Goal: Task Accomplishment & Management: Use online tool/utility

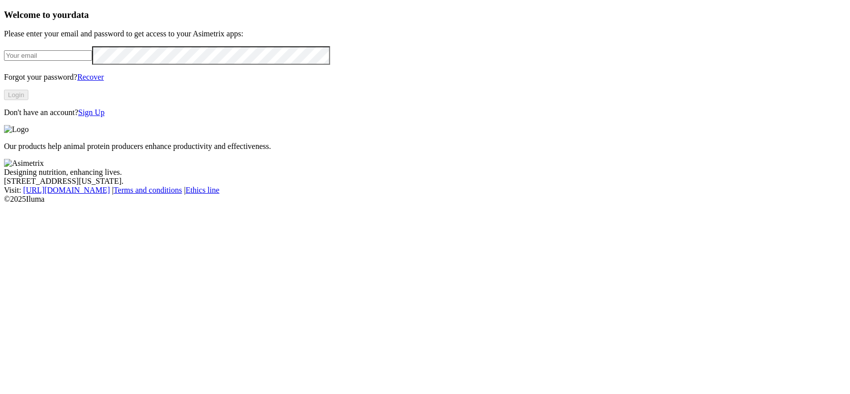
type input "[EMAIL_ADDRESS][DOMAIN_NAME]"
click at [28, 100] on button "Login" at bounding box center [16, 95] width 24 height 10
